Goal: Transaction & Acquisition: Book appointment/travel/reservation

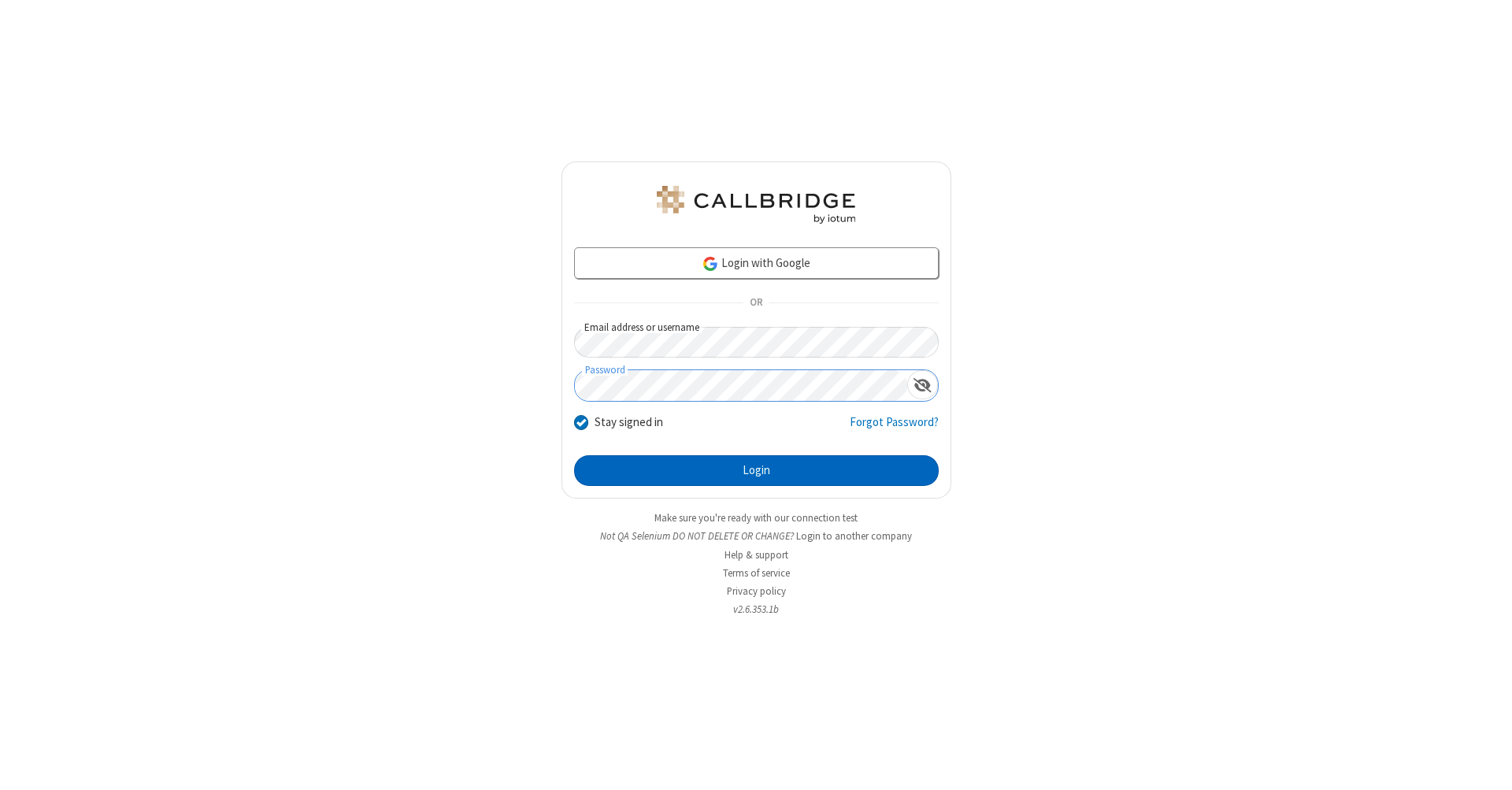
click at [756, 471] on button "Login" at bounding box center [756, 471] width 365 height 31
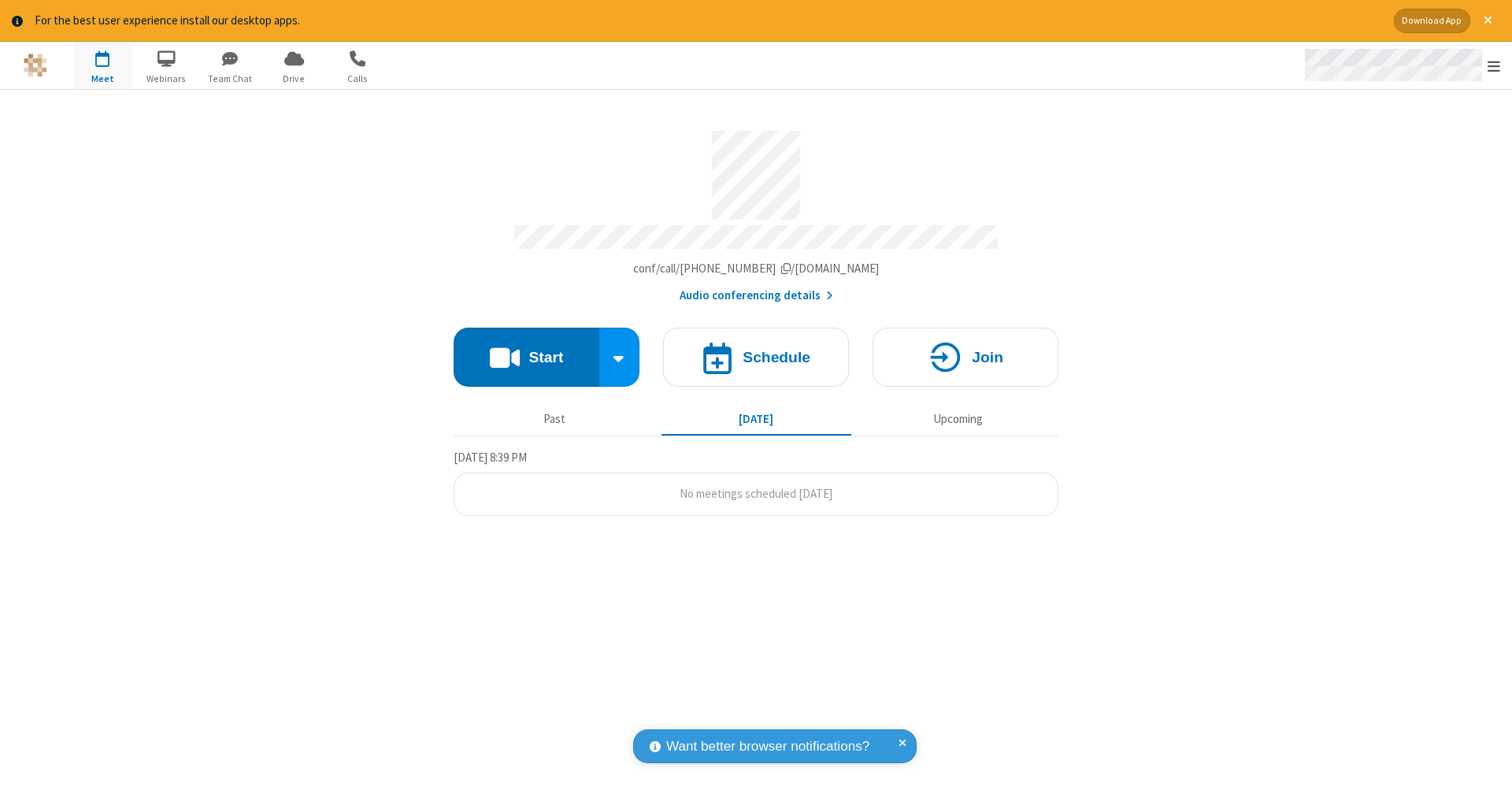
click at [1494, 66] on span "Open menu" at bounding box center [1494, 66] width 13 height 16
click at [103, 65] on span "button" at bounding box center [103, 58] width 59 height 27
click at [756, 350] on h4 "Schedule" at bounding box center [777, 357] width 68 height 15
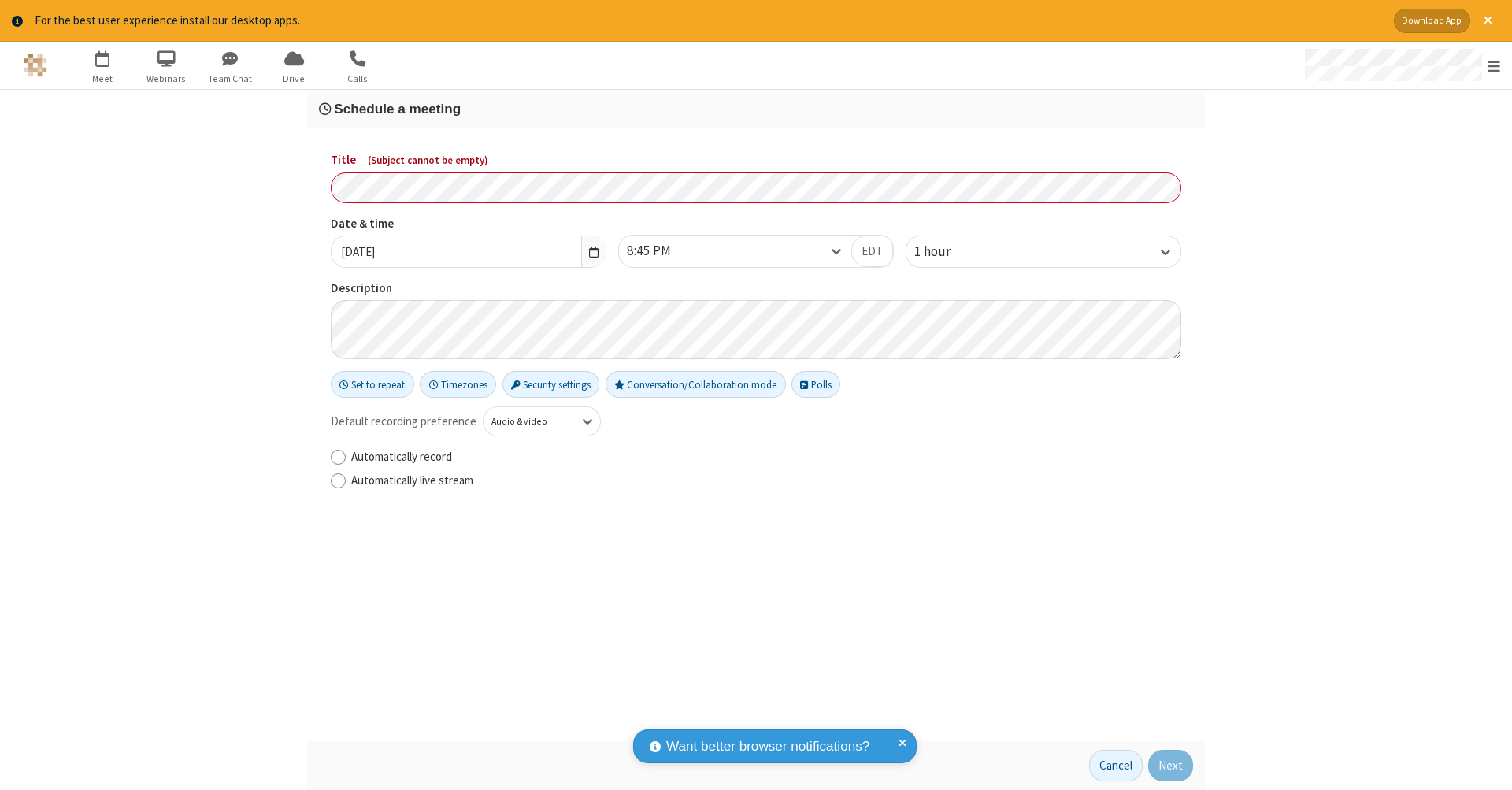
click at [756, 108] on h3 "Schedule a meeting" at bounding box center [756, 109] width 874 height 15
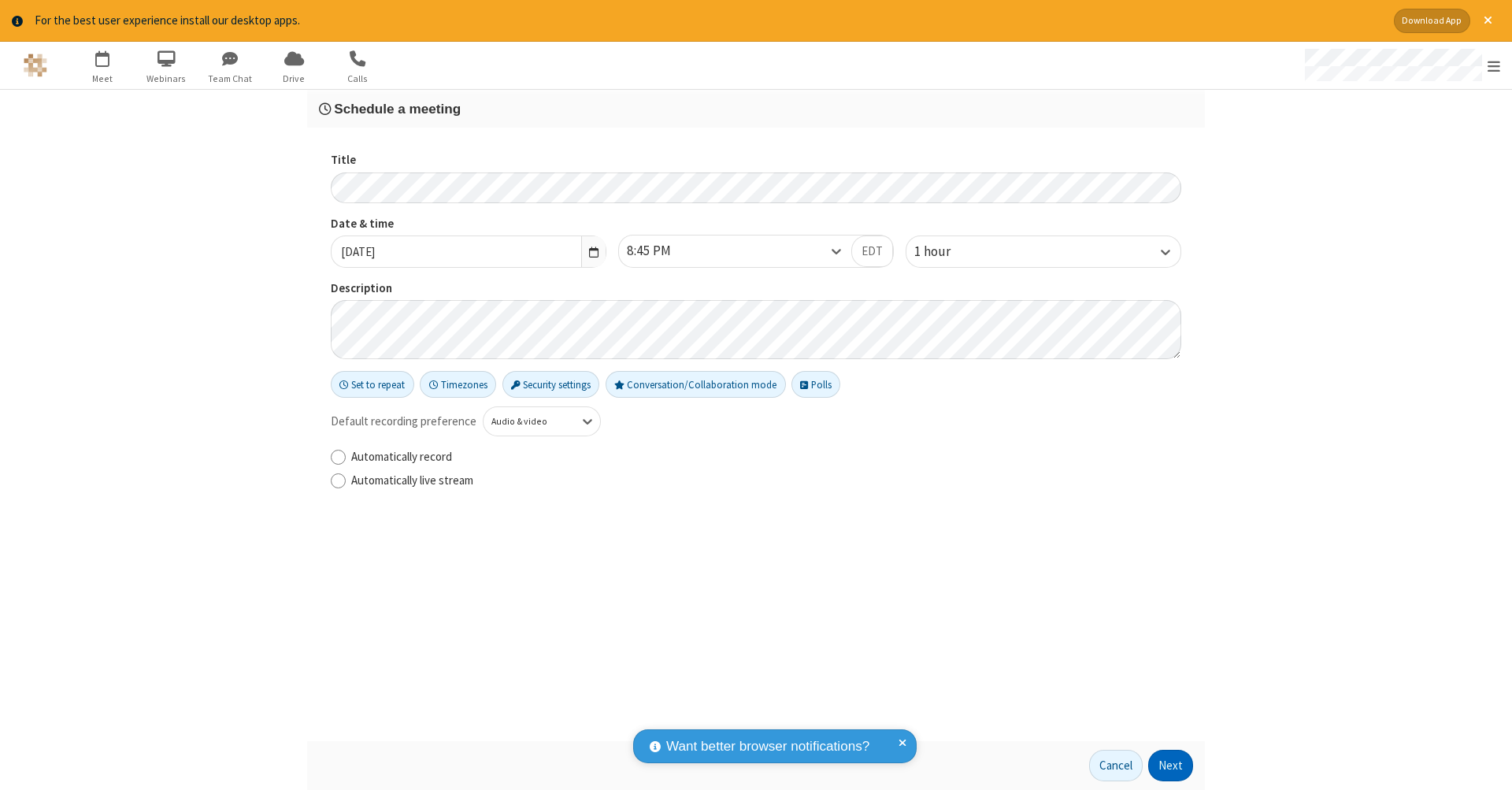
click at [1172, 766] on button "Next" at bounding box center [1170, 765] width 45 height 31
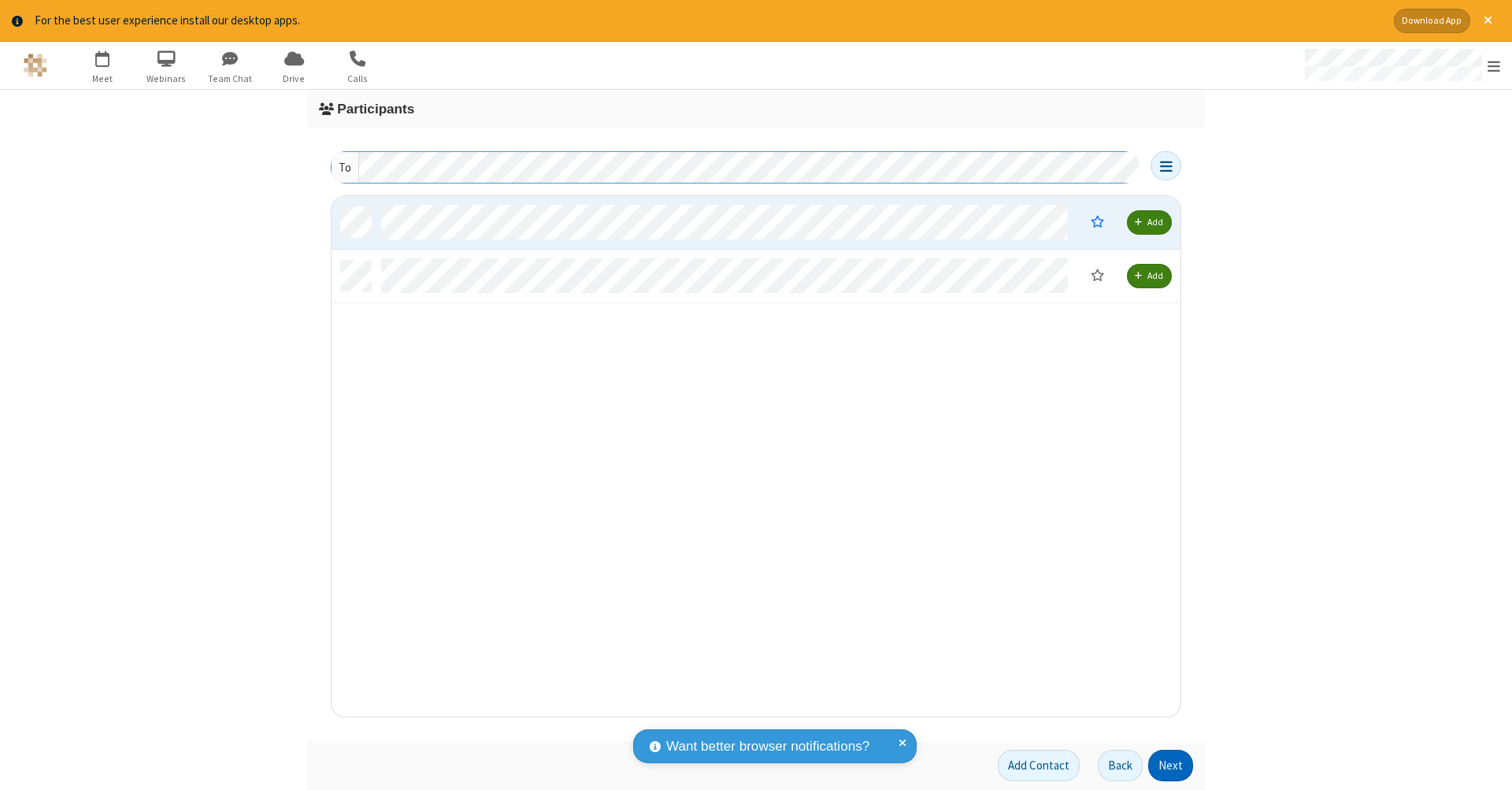
click at [1172, 766] on button "Next" at bounding box center [1170, 765] width 45 height 31
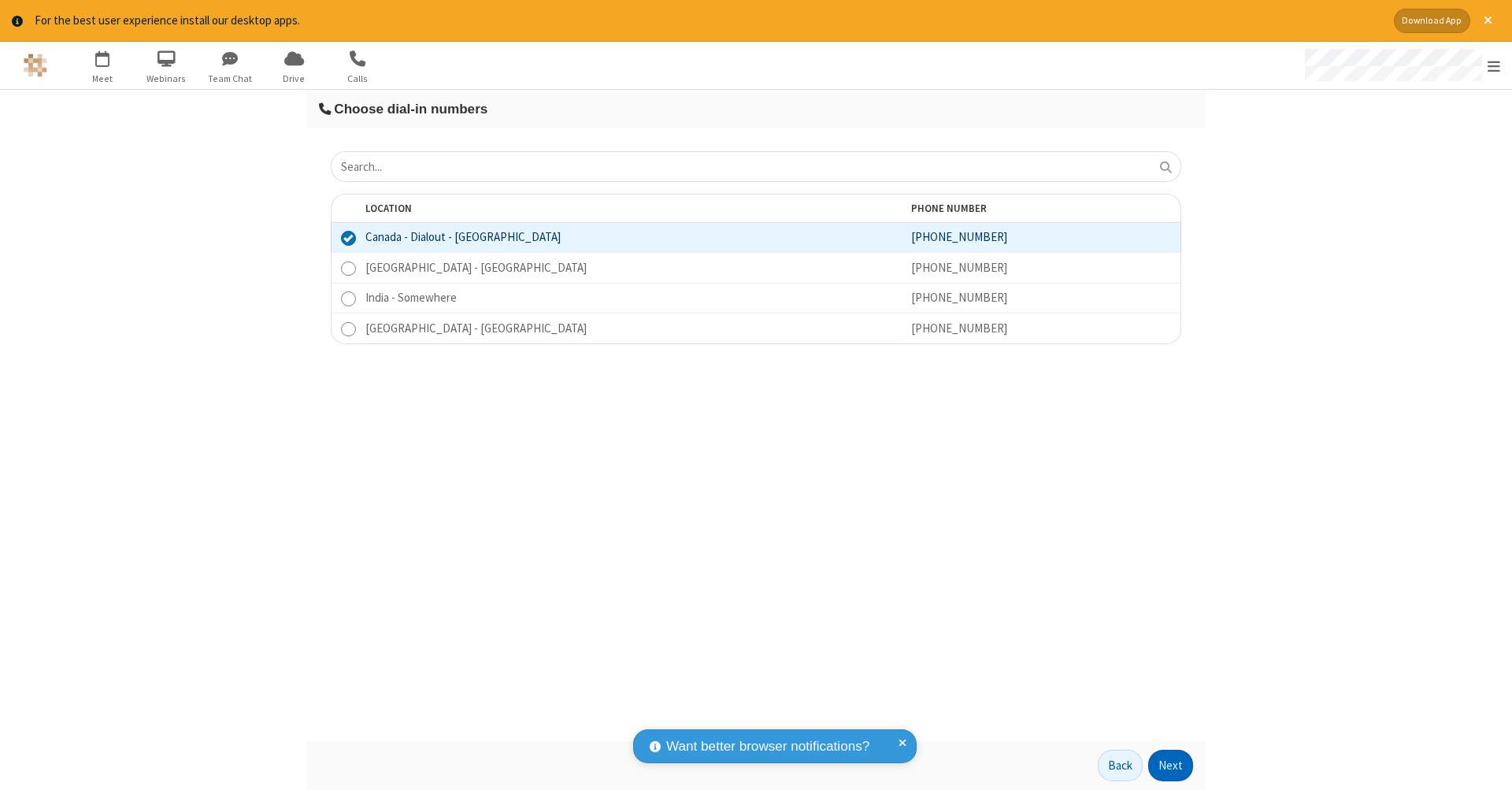
click at [1172, 766] on button "Next" at bounding box center [1170, 765] width 45 height 31
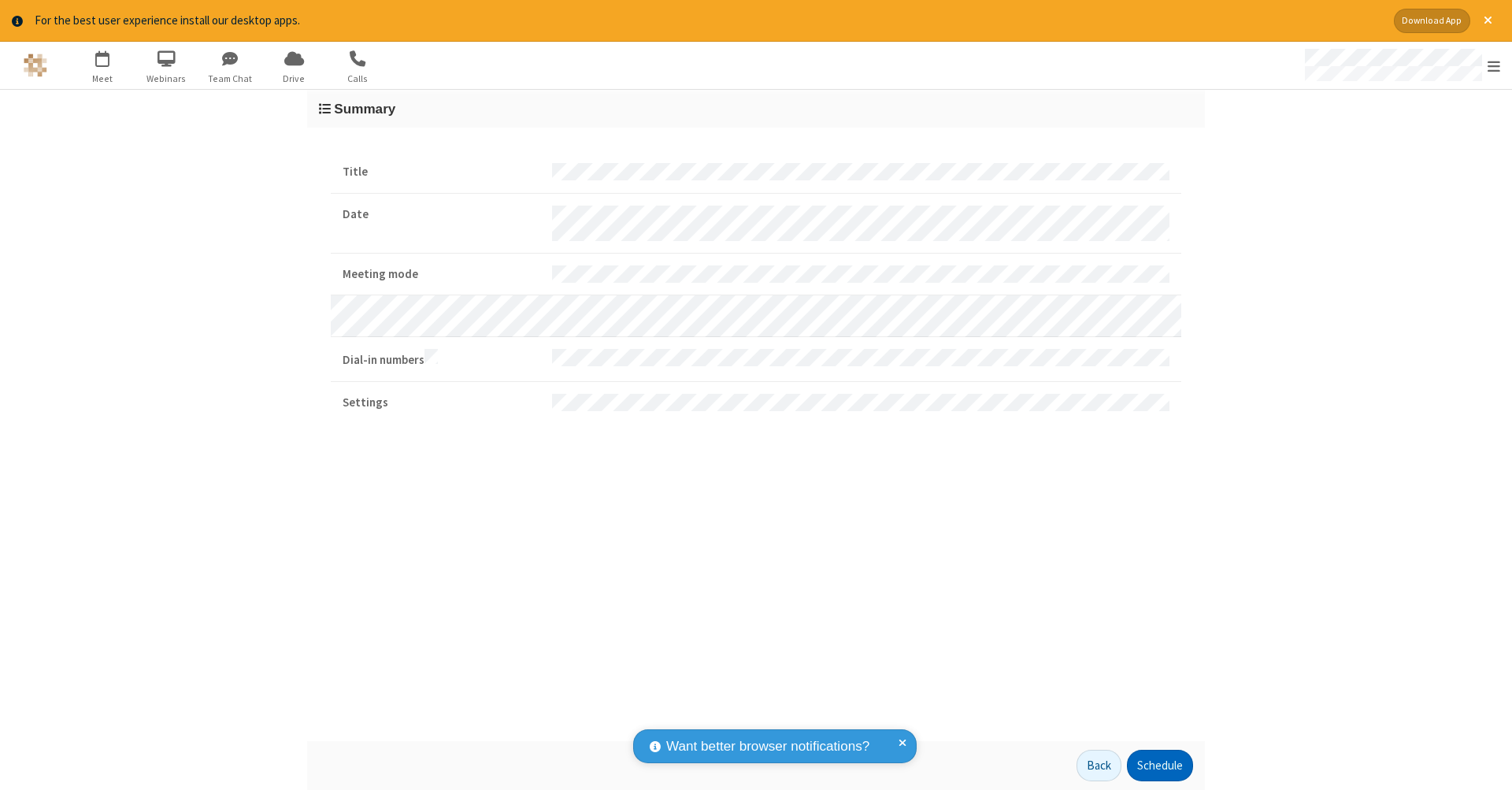
click at [1159, 766] on button "Schedule" at bounding box center [1160, 765] width 66 height 31
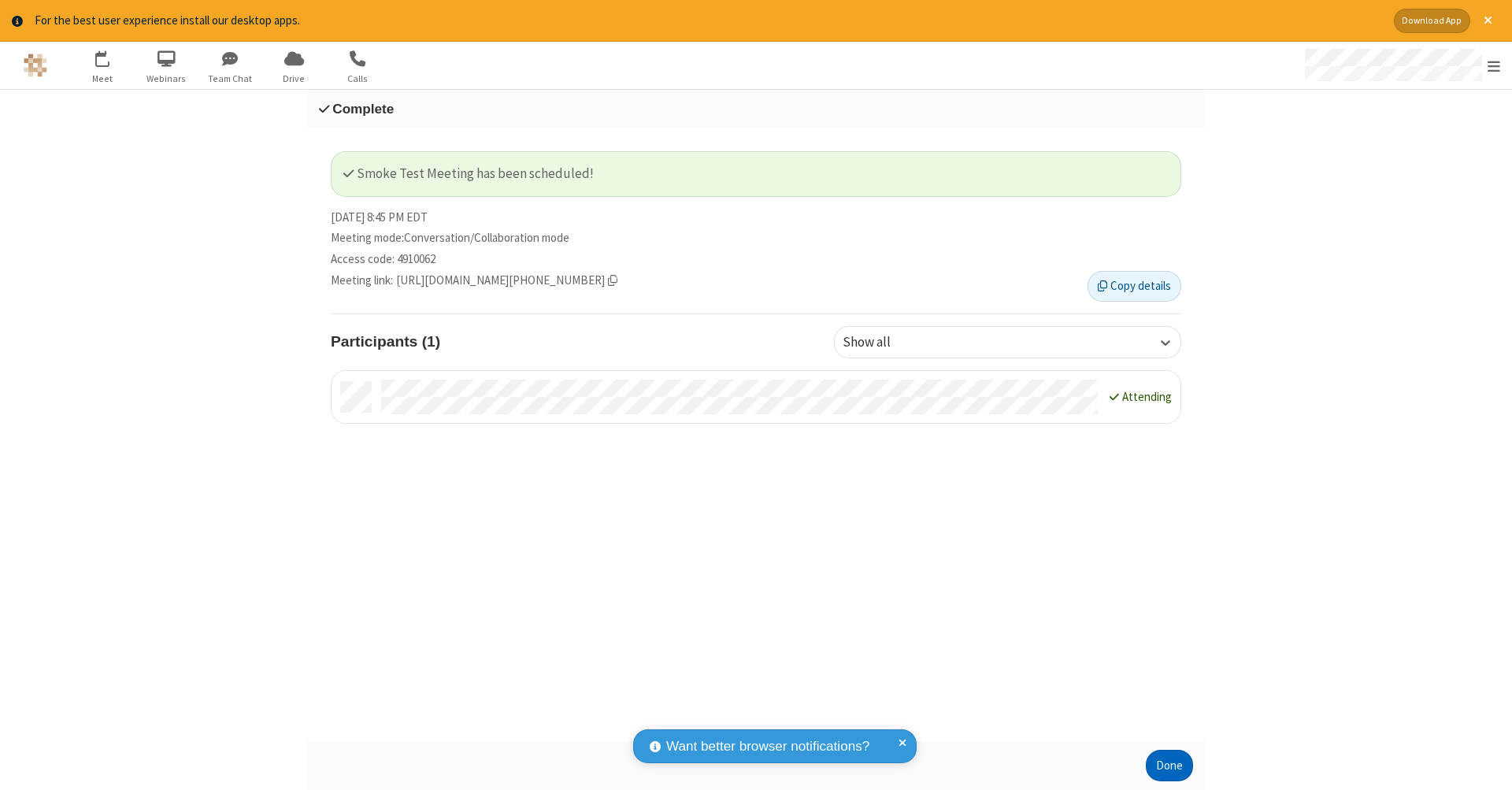
click at [1170, 766] on button "Done" at bounding box center [1170, 765] width 47 height 31
